Goal: Navigation & Orientation: Go to known website

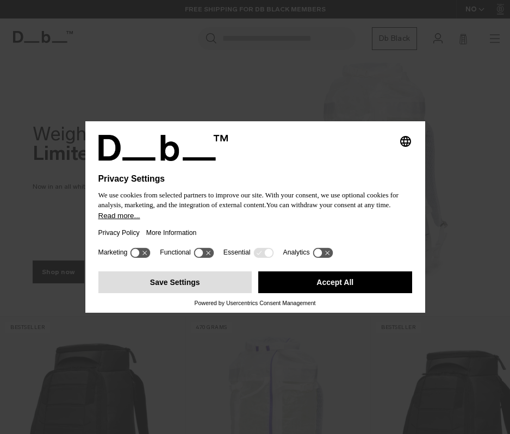
click at [213, 291] on button "Save Settings" at bounding box center [175, 282] width 154 height 22
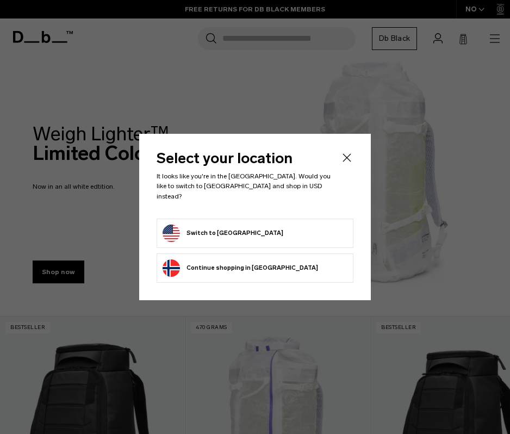
click at [213, 227] on button "Switch to [GEOGRAPHIC_DATA]" at bounding box center [222, 232] width 121 height 17
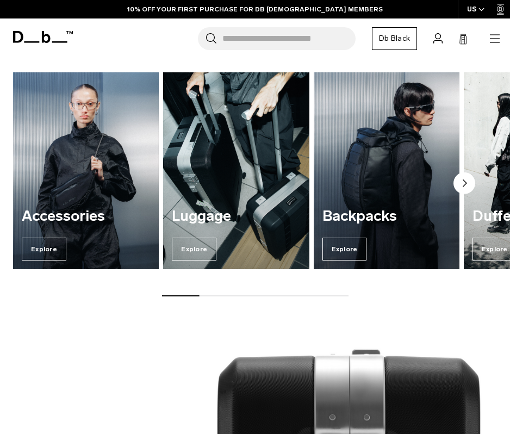
scroll to position [603, 0]
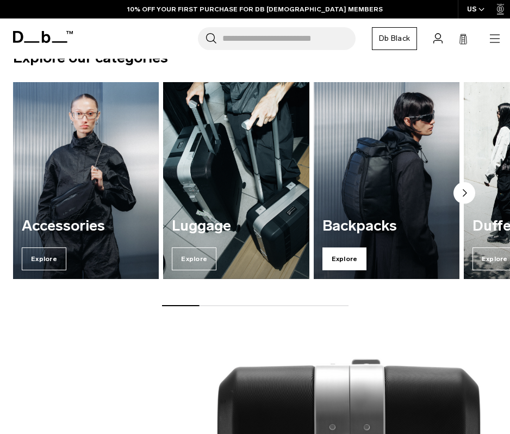
click at [348, 251] on span "Explore" at bounding box center [344, 258] width 45 height 23
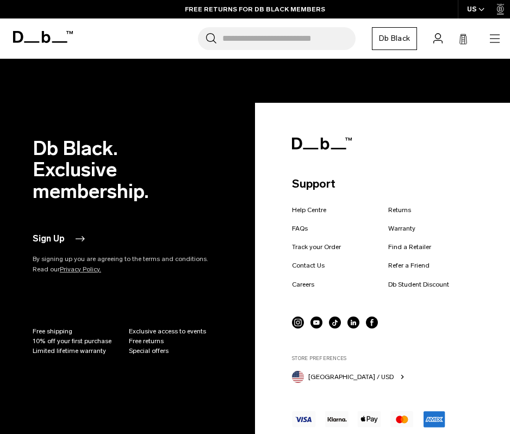
scroll to position [1658, 0]
